Goal: Find specific page/section: Find specific page/section

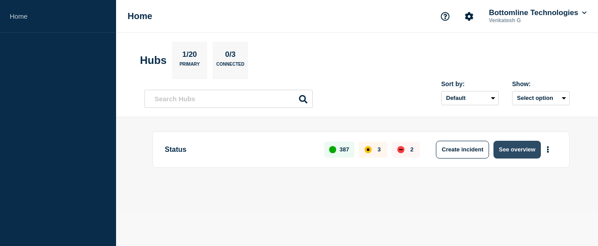
click at [532, 151] on button "See overview" at bounding box center [517, 149] width 47 height 18
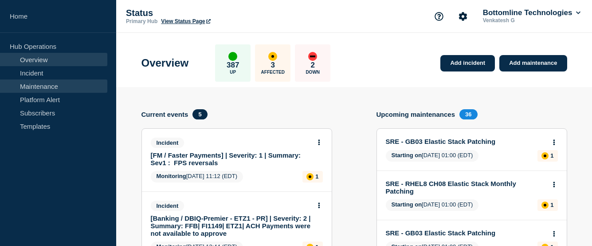
click at [51, 86] on link "Maintenance" at bounding box center [53, 85] width 107 height 13
